Goal: Information Seeking & Learning: Learn about a topic

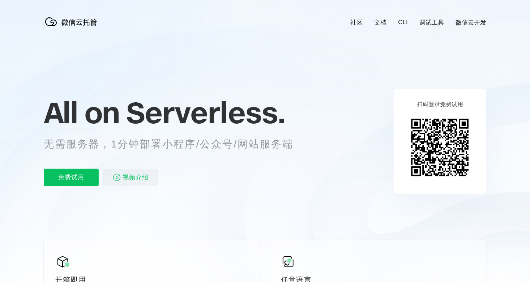
scroll to position [0, 1286]
click at [174, 157] on div "All on Serverless. 无需服务器，1分钟部署小程序/公众号/网站服务端 免费试用 视频介绍" at bounding box center [178, 141] width 268 height 105
click at [214, 152] on div "All on Serverless. 无需服务器，1分钟部署小程序/公众号/网站服务端 免费试用 视频介绍" at bounding box center [178, 141] width 268 height 105
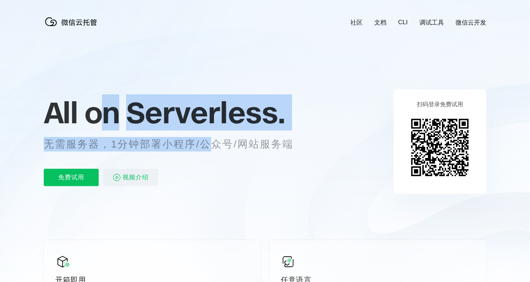
drag, startPoint x: 212, startPoint y: 150, endPoint x: 94, endPoint y: 115, distance: 123.0
click at [94, 115] on div "All on Serverless. 无需服务器，1分钟部署小程序/公众号/网站服务端 免费试用 视频介绍" at bounding box center [178, 141] width 268 height 105
click at [210, 143] on p "无需服务器，1分钟部署小程序/公众号/网站服务端" at bounding box center [175, 144] width 263 height 14
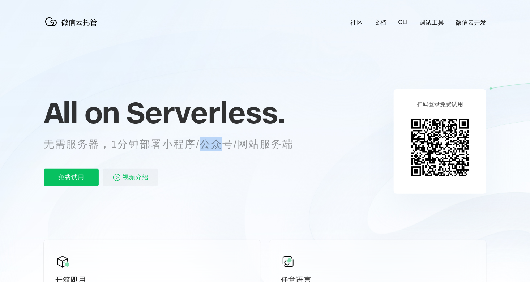
click at [210, 143] on p "无需服务器，1分钟部署小程序/公众号/网站服务端" at bounding box center [175, 144] width 263 height 14
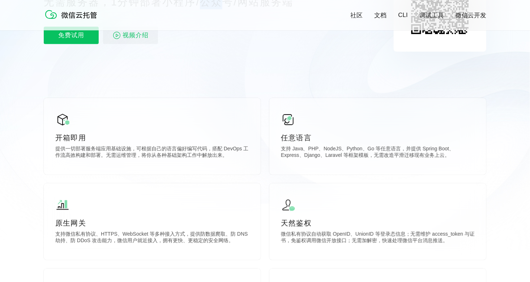
scroll to position [217, 0]
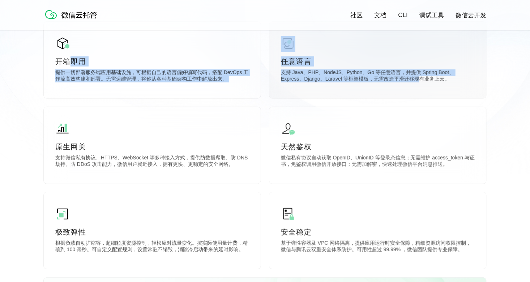
drag, startPoint x: 71, startPoint y: 68, endPoint x: 396, endPoint y: 84, distance: 325.6
click at [396, 83] on div "开箱即用 提供一切部署服务端应用基础设施，可根据自己的语言偏好编写代码，搭配 DevOps 工作流高效构建和部署。无需运维管理，将你从各种基础架构工作中解放出…" at bounding box center [265, 193] width 443 height 343
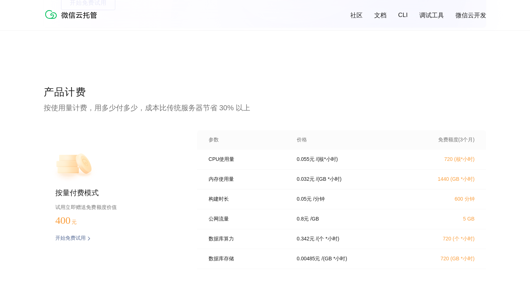
scroll to position [1519, 0]
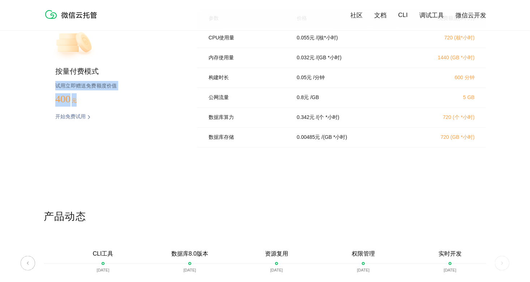
drag, startPoint x: 131, startPoint y: 107, endPoint x: 41, endPoint y: 82, distance: 93.0
click at [41, 82] on div "产品计费 按使用量计费，用多少付多少，成本比传统服务器节省 30% 以上 按量付费模式 试用立即赠送免费额度价值 400 元 开始免费试用 预估费用 参数 价…" at bounding box center [265, 87] width 530 height 246
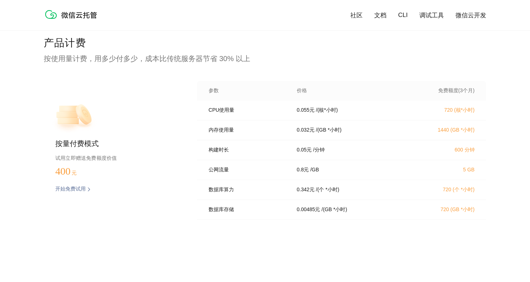
click at [247, 132] on p "内存使用量" at bounding box center [248, 130] width 78 height 7
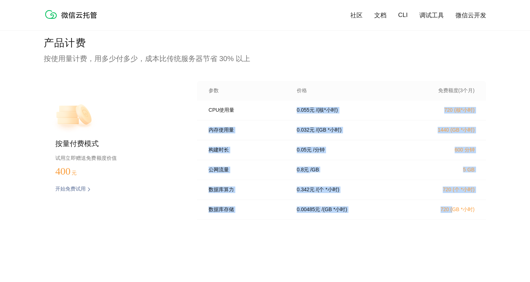
drag, startPoint x: 234, startPoint y: 115, endPoint x: 458, endPoint y: 218, distance: 246.0
click at [455, 215] on div "CPU使用量 0.055 元 / (核*小时) 720 (核*小时) 内存使用量 0.032 元 / (GB *小时) 1440 (GB *小时) 构建时长 …" at bounding box center [341, 163] width 289 height 124
click at [458, 220] on div "数据库存储 0.00485 元 / (GB *小时) 720 (GB *小时)" at bounding box center [341, 210] width 289 height 20
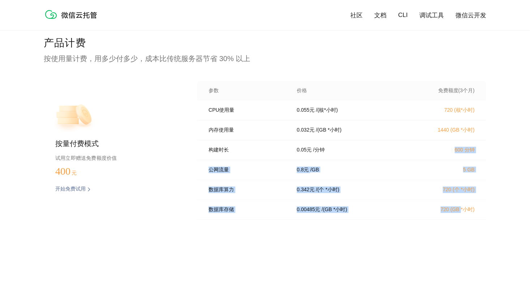
drag, startPoint x: 460, startPoint y: 219, endPoint x: 298, endPoint y: 135, distance: 183.2
click at [317, 141] on div "CPU使用量 0.055 元 / (核*小时) 720 (核*小时) 内存使用量 0.032 元 / (GB *小时) 1440 (GB *小时) 构建时长 …" at bounding box center [341, 163] width 289 height 124
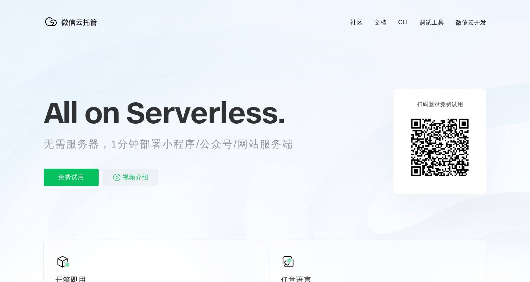
scroll to position [0, 1286]
click at [83, 181] on p "免费试用" at bounding box center [71, 177] width 55 height 17
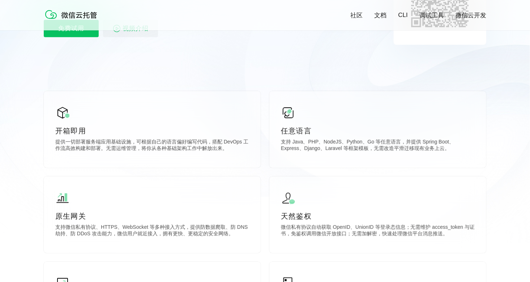
scroll to position [217, 0]
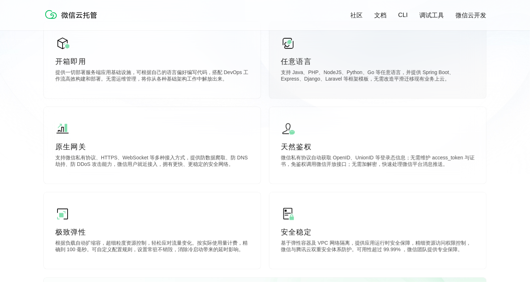
click at [346, 93] on div "任意语言 支持 Java、PHP、NodeJS、Python、Go 等任意语言，并提供 Spring Boot、Express、Django、Laravel …" at bounding box center [378, 60] width 217 height 77
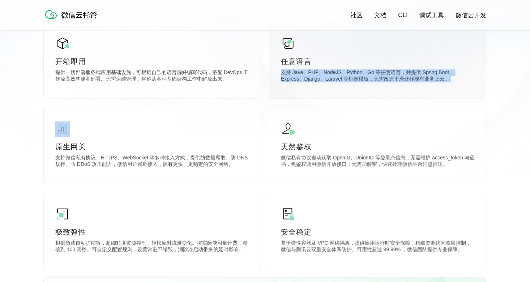
click at [346, 93] on div "任意语言 支持 Java、PHP、NodeJS、Python、Go 等任意语言，并提供 Spring Boot、Express、Django、Laravel …" at bounding box center [378, 60] width 217 height 77
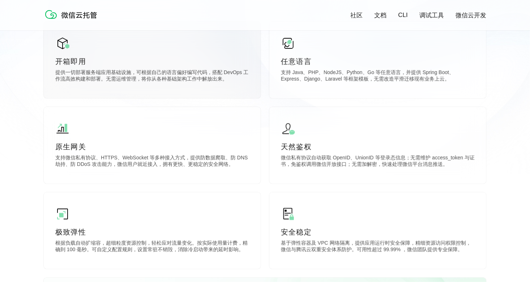
click at [196, 89] on div "开箱即用 提供一切部署服务端应用基础设施，可根据自己的语言偏好编写代码，搭配 DevOps 工作流高效构建和部署。无需运维管理，将你从各种基础架构工作中解放出…" at bounding box center [152, 60] width 217 height 77
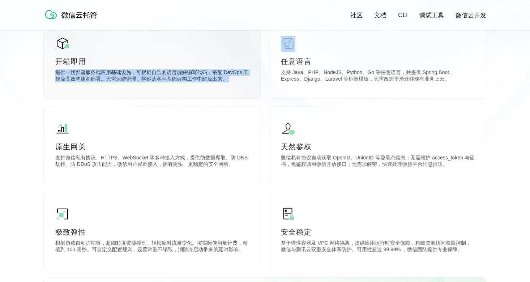
click at [196, 89] on div "开箱即用 提供一切部署服务端应用基础设施，可根据自己的语言偏好编写代码，搭配 DevOps 工作流高效构建和部署。无需运维管理，将你从各种基础架构工作中解放出…" at bounding box center [152, 60] width 217 height 77
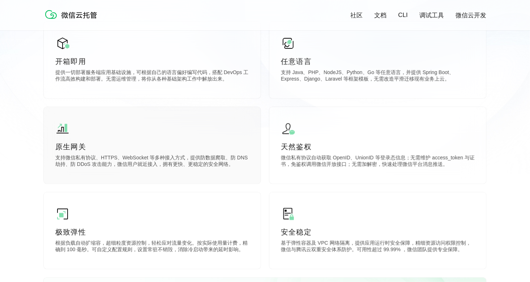
click at [206, 164] on p "支持微信私有协议、HTTPS、WebSocket 等多种接入方式，提供防数据爬取、防 DNS 劫持、防 DDoS 攻击能力，微信用户就近接入，拥有更快、更稳定…" at bounding box center [152, 162] width 194 height 14
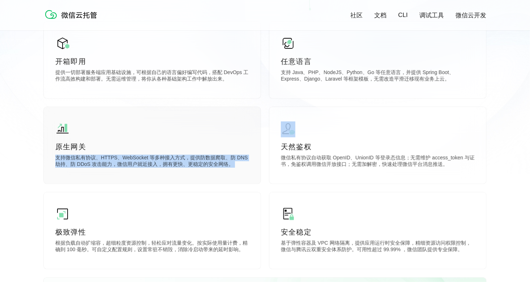
click at [206, 164] on p "支持微信私有协议、HTTPS、WebSocket 等多种接入方式，提供防数据爬取、防 DNS 劫持、防 DDoS 攻击能力，微信用户就近接入，拥有更快、更稳定…" at bounding box center [152, 162] width 194 height 14
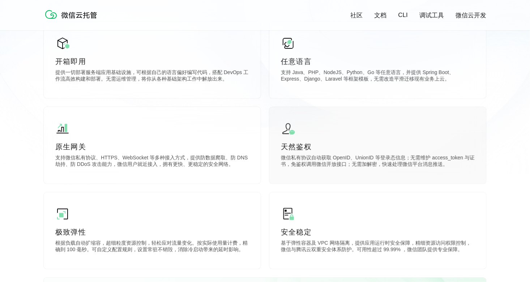
click at [369, 166] on p "微信私有协议自动获取 OpenID、UnionID 等登录态信息；无需维护 access_token 与证书，免鉴权调用微信开放接口；无需加解密，快速处理微信…" at bounding box center [378, 162] width 194 height 14
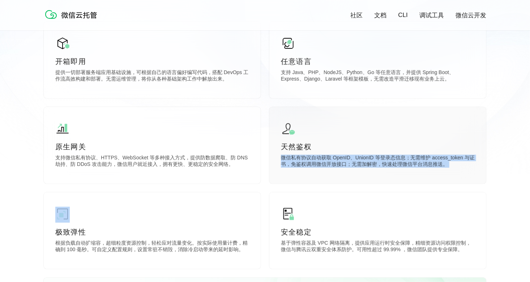
click at [369, 166] on p "微信私有协议自动获取 OpenID、UnionID 等登录态信息；无需维护 access_token 与证书，免鉴权调用微信开放接口；无需加解密，快速处理微信…" at bounding box center [378, 162] width 194 height 14
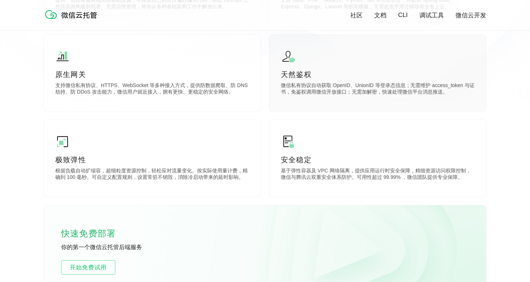
click at [369, 166] on div "安全稳定 基于弹性容器及 VPC 网络隔离，提供应用运行时安全保障，精细资源访问权限控制，微信与腾讯云双重安全体系防护。可用性超过 99.99% ，微信团队提…" at bounding box center [378, 158] width 217 height 77
click at [228, 171] on p "根据负载自动扩缩容，超细粒度资源控制，轻松应对流量变化。按实际使用量计费，精确到 100 毫秒。可自定义配置规则，设置常驻不销毁，消除冷启动带来的延时影响。" at bounding box center [152, 175] width 194 height 14
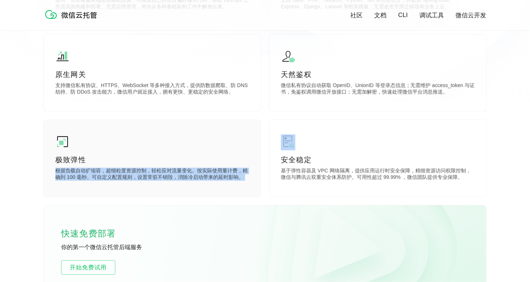
click at [228, 171] on p "根据负载自动扩缩容，超细粒度资源控制，轻松应对流量变化。按实际使用量计费，精确到 100 毫秒。可自定义配置规则，设置常驻不销毁，消除冷启动带来的延时影响。" at bounding box center [152, 175] width 194 height 14
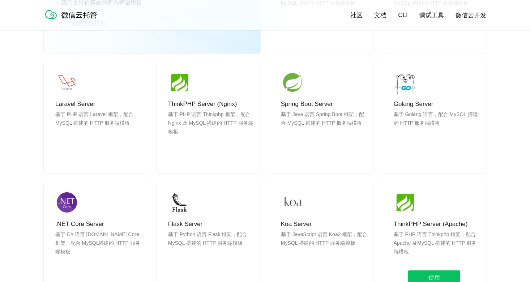
scroll to position [723, 0]
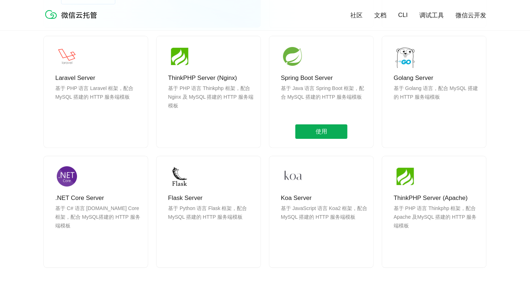
click at [314, 128] on span "使用" at bounding box center [322, 131] width 52 height 14
click at [336, 94] on p "基于 Java 语言 Spring Boot 框架，配合 MySQL 搭建的 HTTP 服务端模板" at bounding box center [324, 101] width 87 height 35
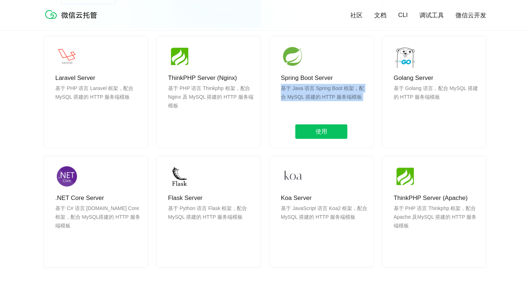
click at [336, 94] on p "基于 Java 语言 Spring Boot 框架，配合 MySQL 搭建的 HTTP 服务端模板" at bounding box center [324, 101] width 87 height 35
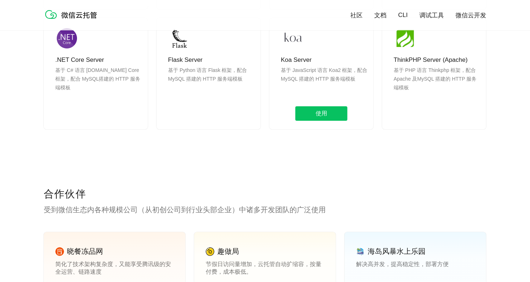
scroll to position [941, 0]
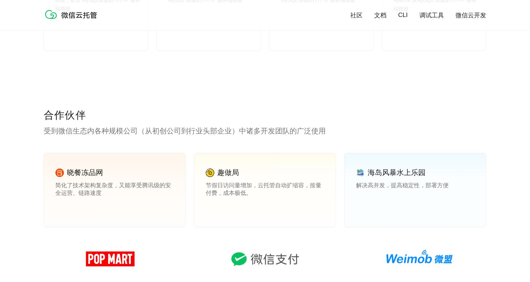
click at [290, 130] on p "受到微信生态内各种规模公司（从初创公司到行业头部企业）中诸多开发团队的广泛使用" at bounding box center [265, 131] width 443 height 10
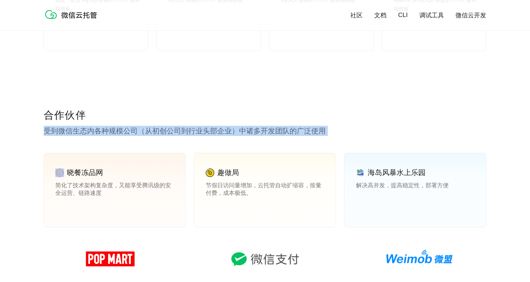
click at [290, 130] on p "受到微信生态内各种规模公司（从初创公司到行业头部企业）中诸多开发团队的广泛使用" at bounding box center [265, 131] width 443 height 10
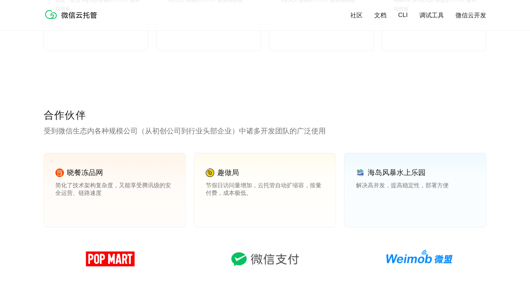
click at [290, 123] on p "合作伙伴" at bounding box center [265, 116] width 443 height 14
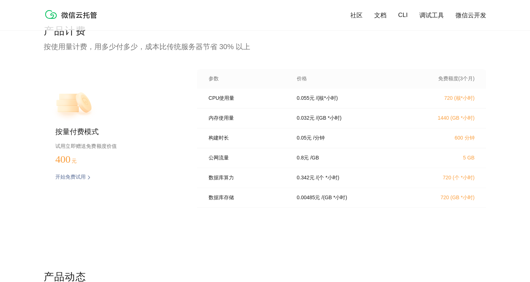
scroll to position [1447, 0]
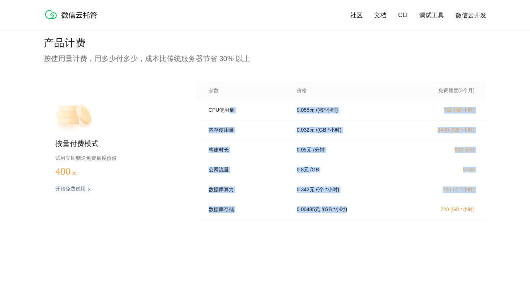
drag, startPoint x: 243, startPoint y: 127, endPoint x: 381, endPoint y: 223, distance: 167.9
click at [381, 223] on div "CPU使用量 0.055 元 / (核*小时) 720 (核*小时) 内存使用量 0.032 元 / (GB *小时) 1440 (GB *小时) 构建时长 …" at bounding box center [341, 163] width 289 height 124
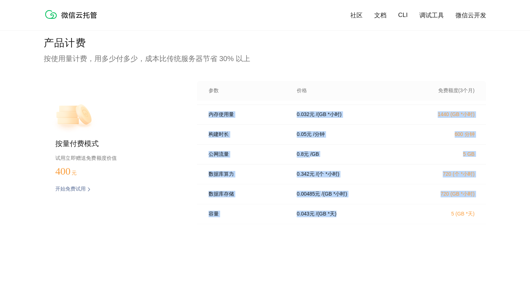
click at [382, 217] on div "0.043 元 / (GB *天)" at bounding box center [349, 214] width 122 height 7
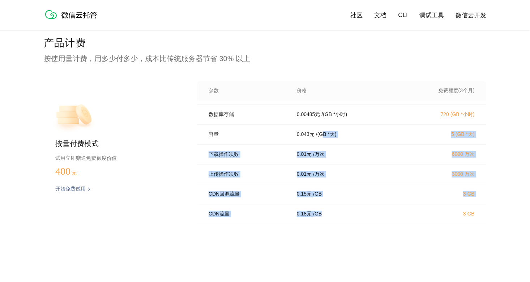
drag, startPoint x: 327, startPoint y: 160, endPoint x: 369, endPoint y: 221, distance: 74.9
click at [369, 221] on div "CPU使用量 0.055 元 / (核*小时) 720 (核*小时) 内存使用量 0.032 元 / (GB *小时) 1440 (GB *小时) 构建时长 …" at bounding box center [341, 163] width 289 height 124
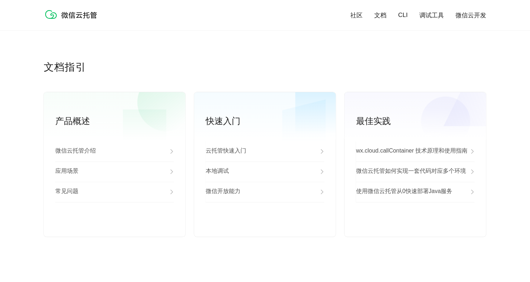
scroll to position [1736, 0]
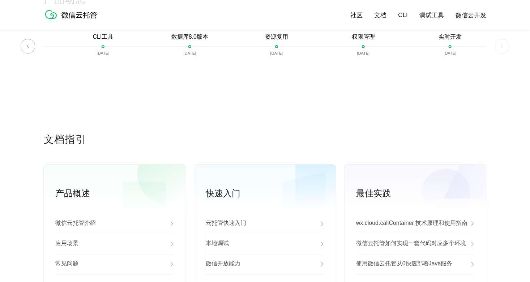
click at [148, 223] on div "微信云托管介绍" at bounding box center [114, 224] width 119 height 20
